Goal: Find specific page/section

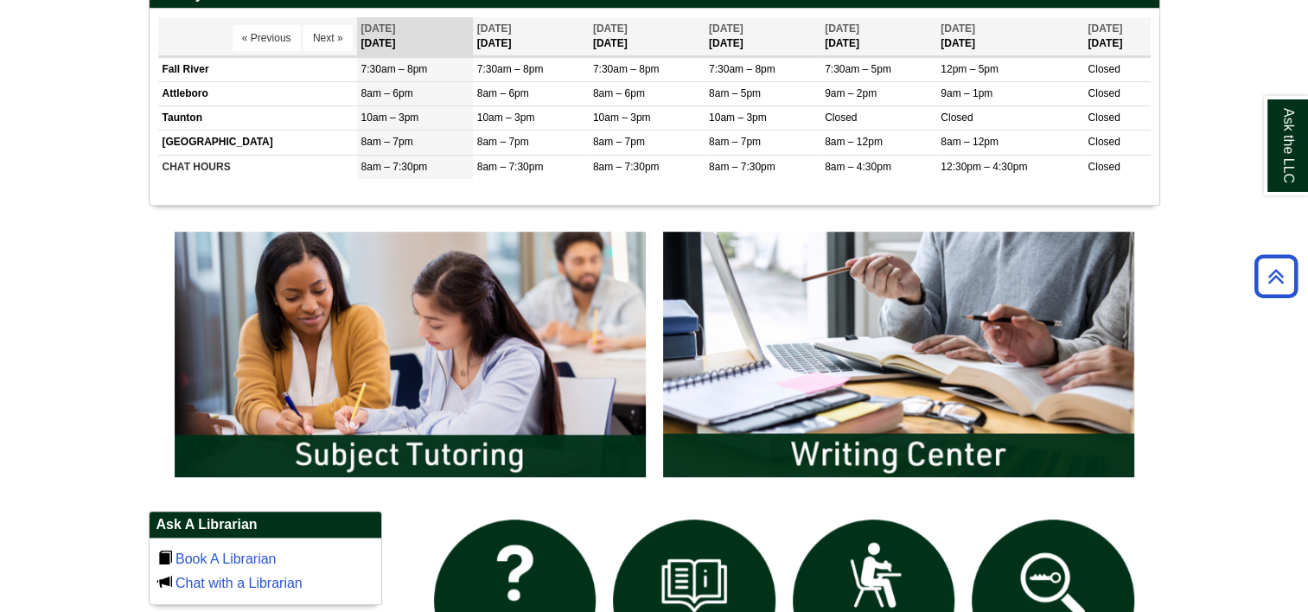
scroll to position [765, 0]
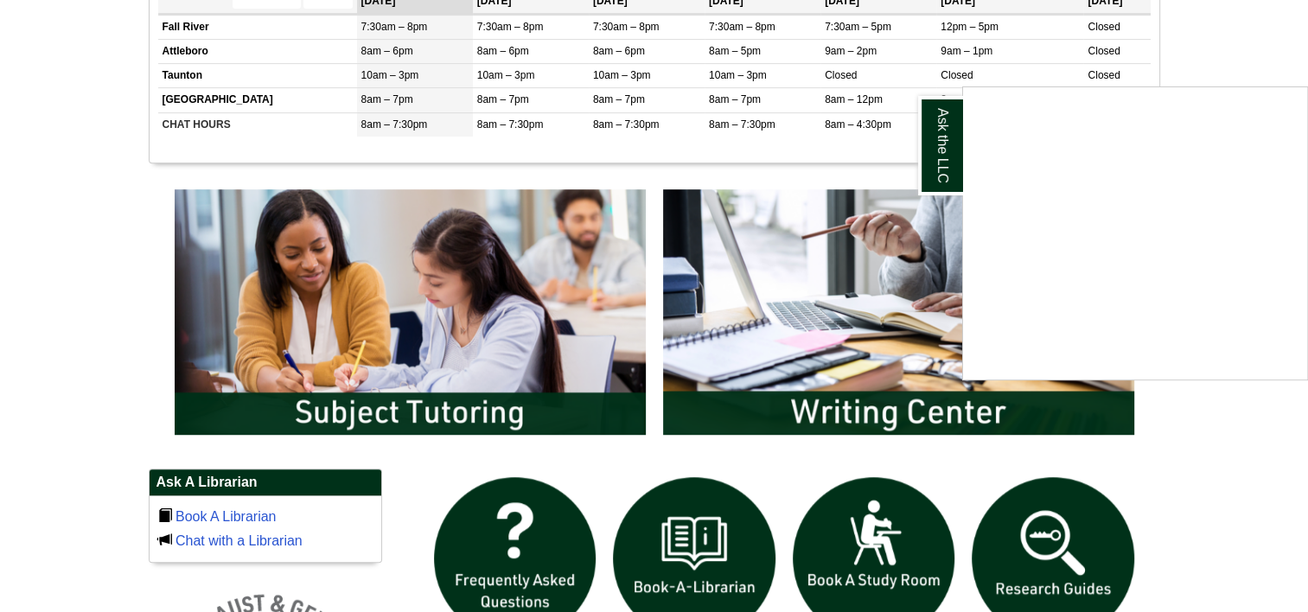
click at [356, 391] on div "Ask the LLC" at bounding box center [654, 306] width 1308 height 612
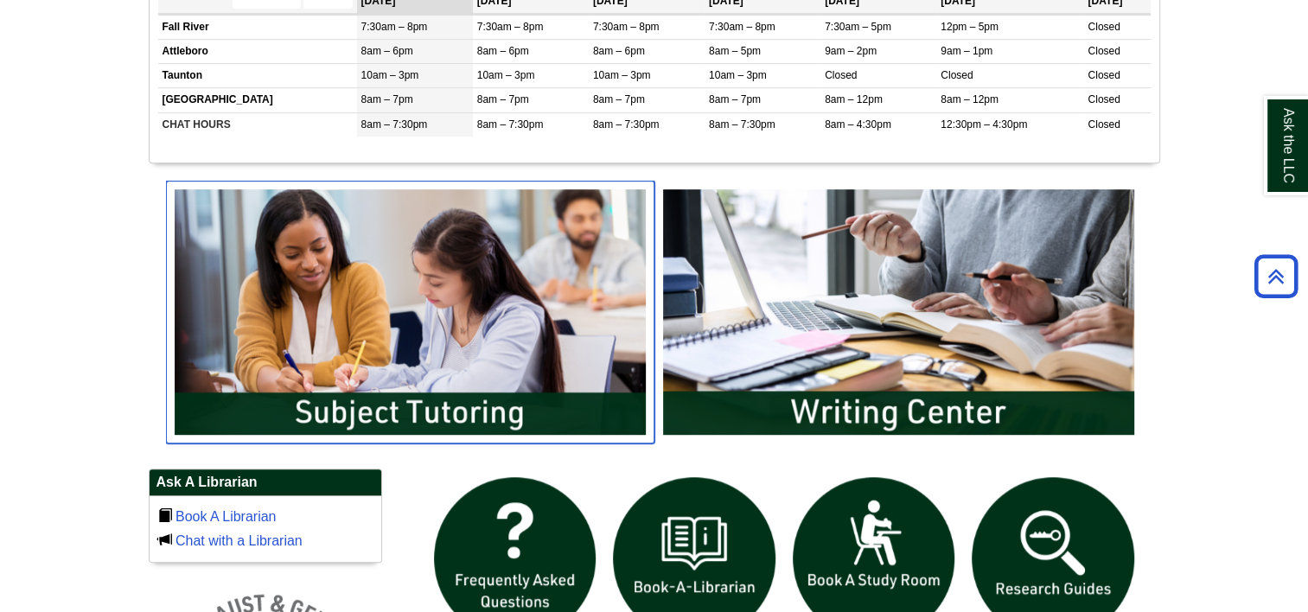
click at [415, 416] on img "slideshow" at bounding box center [410, 312] width 489 height 263
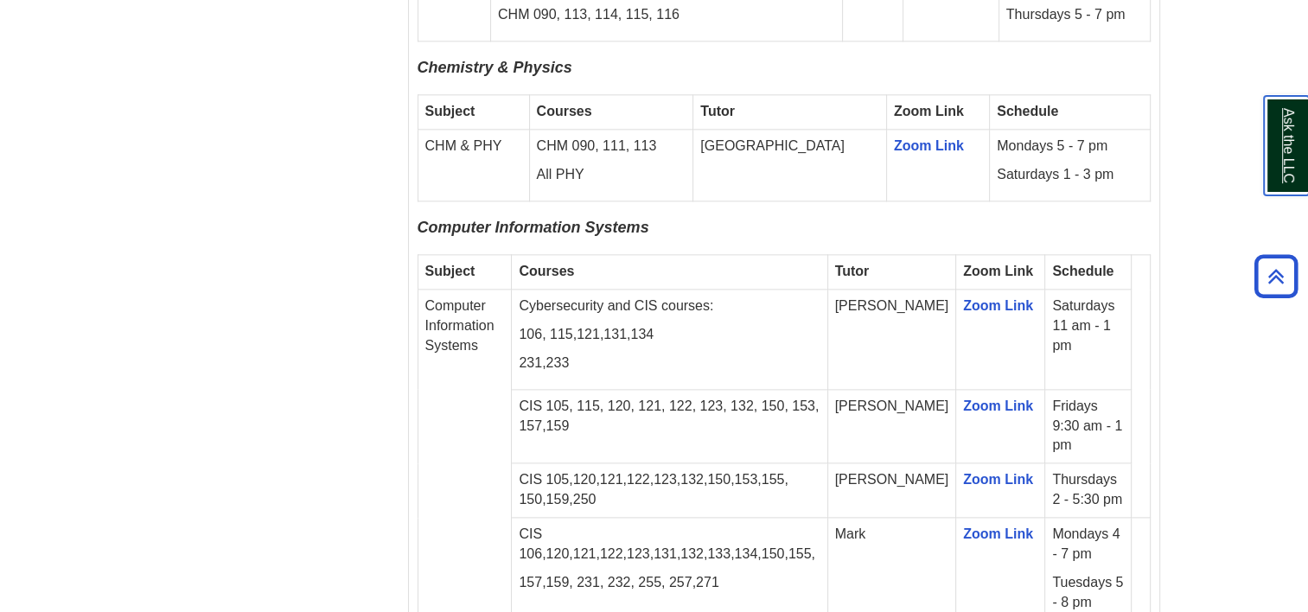
scroll to position [2135, 0]
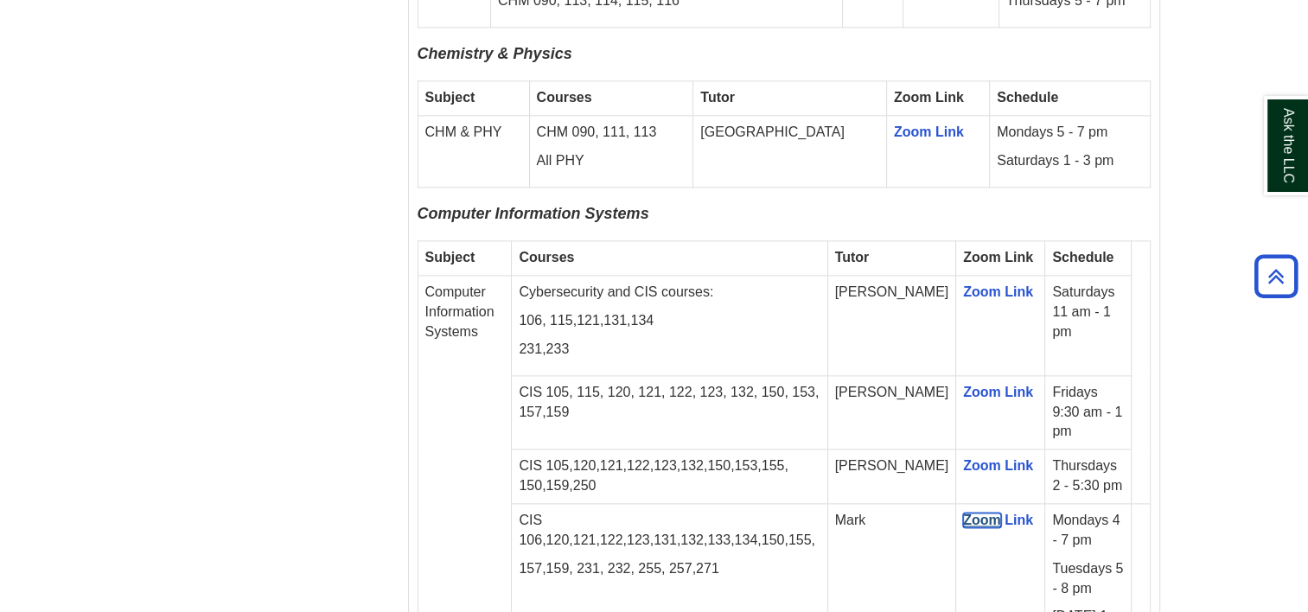
click at [967, 513] on link "Zoom" at bounding box center [982, 520] width 38 height 15
